Goal: Task Accomplishment & Management: Use online tool/utility

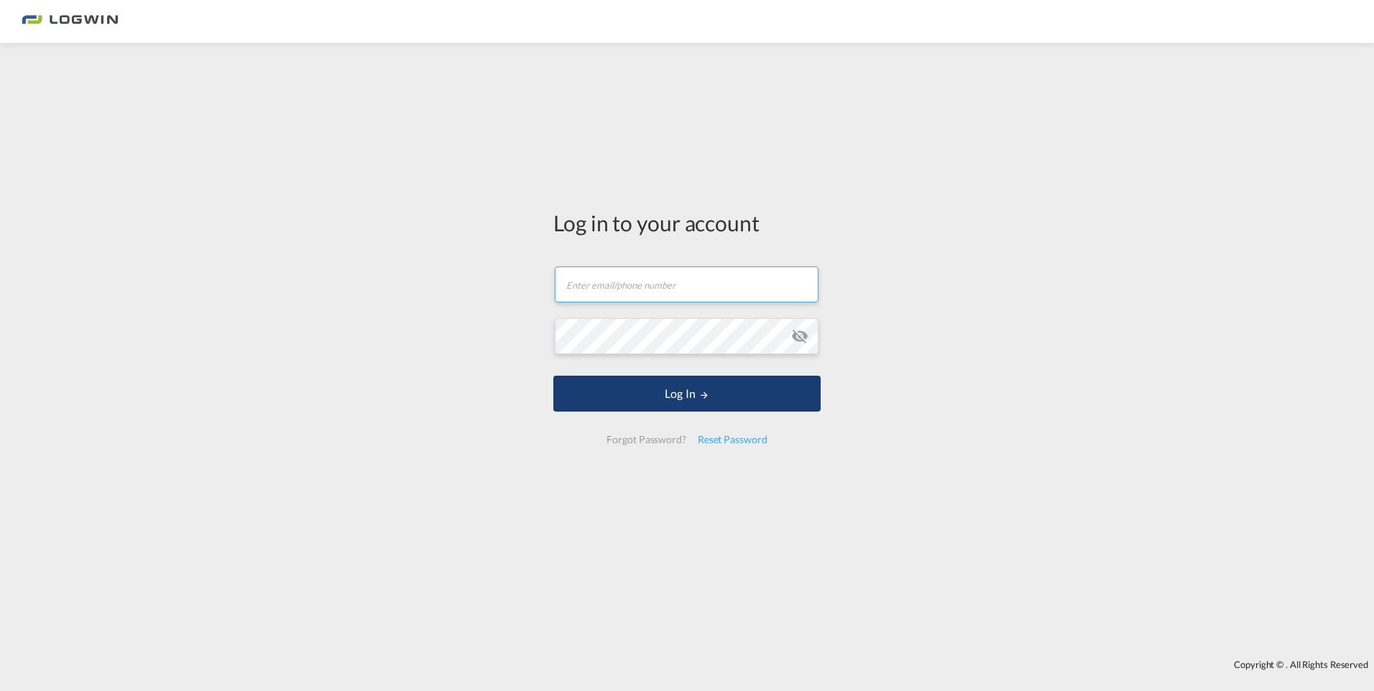
type input "[PERSON_NAME][EMAIL_ADDRESS][PERSON_NAME][DOMAIN_NAME]"
click at [680, 392] on button "Log In" at bounding box center [686, 394] width 267 height 36
